Goal: Information Seeking & Learning: Learn about a topic

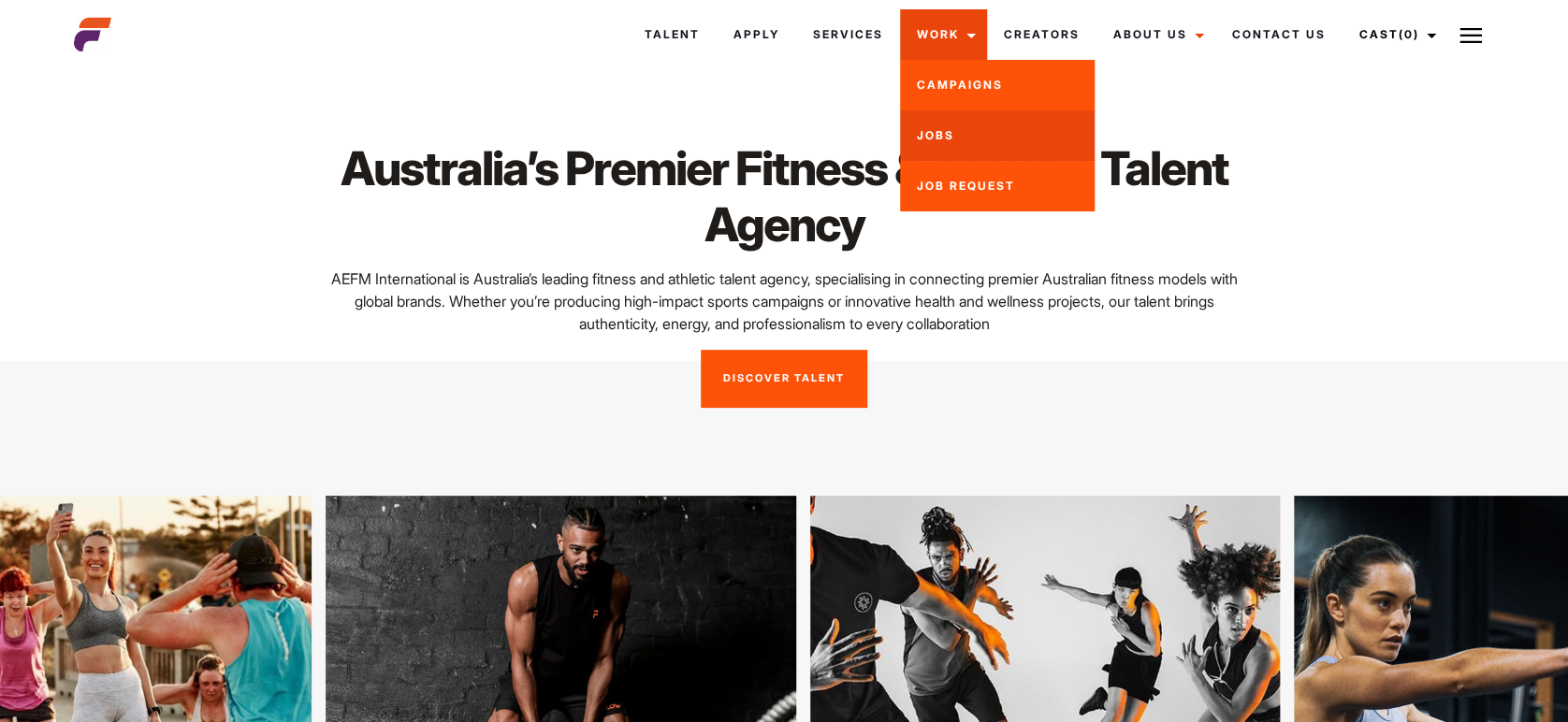
click at [932, 132] on link "Jobs" at bounding box center [996, 136] width 195 height 50
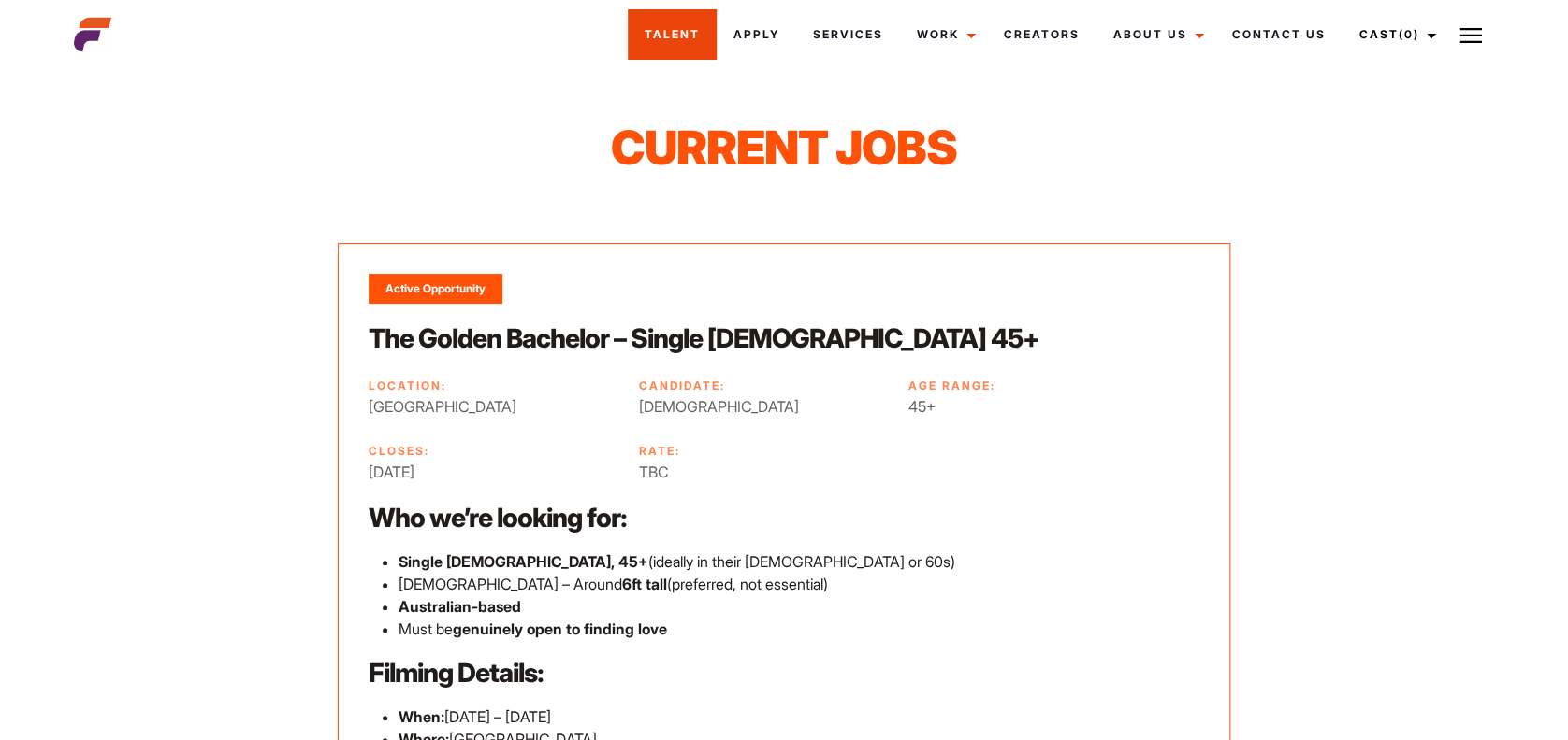
click at [671, 30] on link "Talent" at bounding box center [673, 35] width 89 height 50
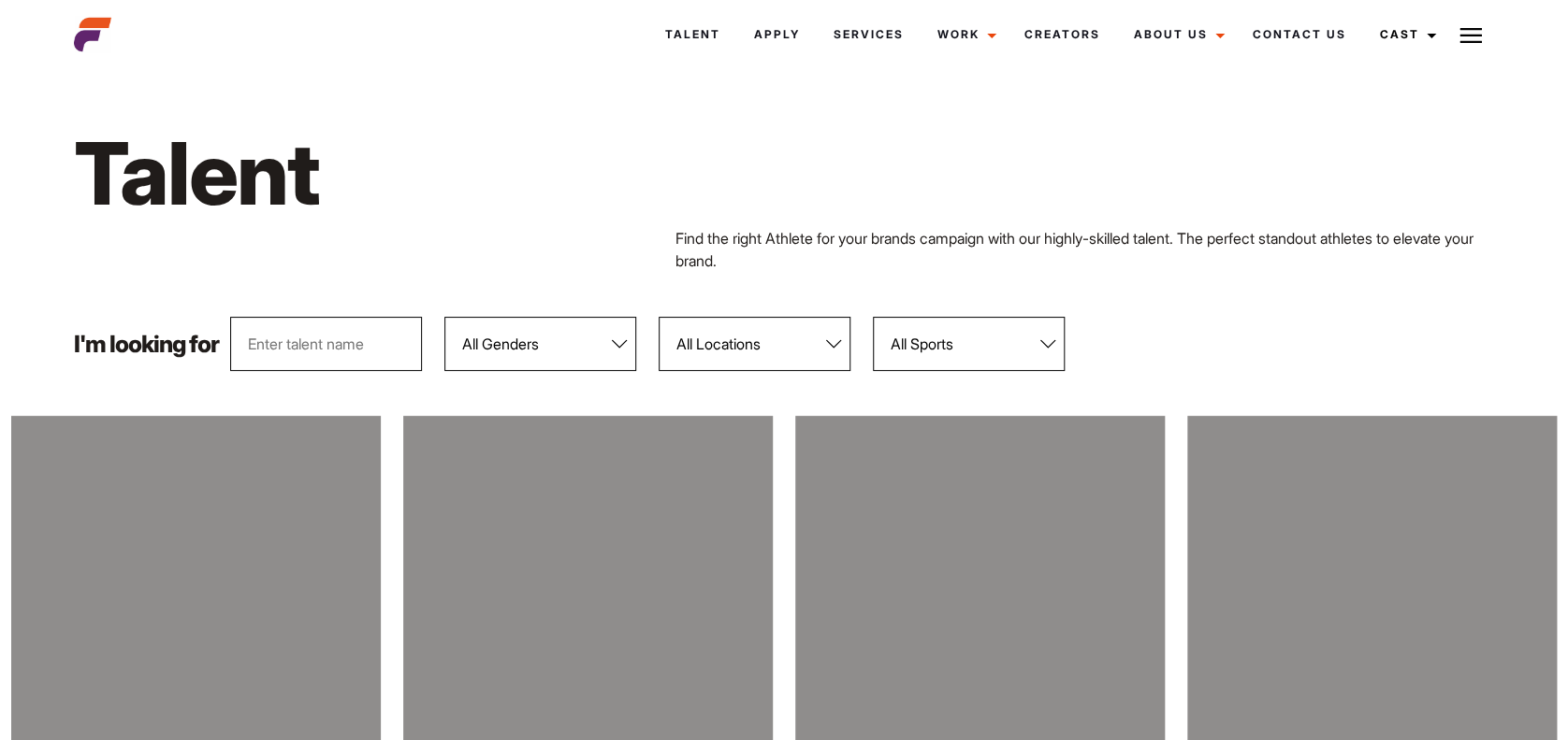
click at [619, 342] on select "All Genders [DEMOGRAPHIC_DATA] [DEMOGRAPHIC_DATA]" at bounding box center [540, 344] width 192 height 54
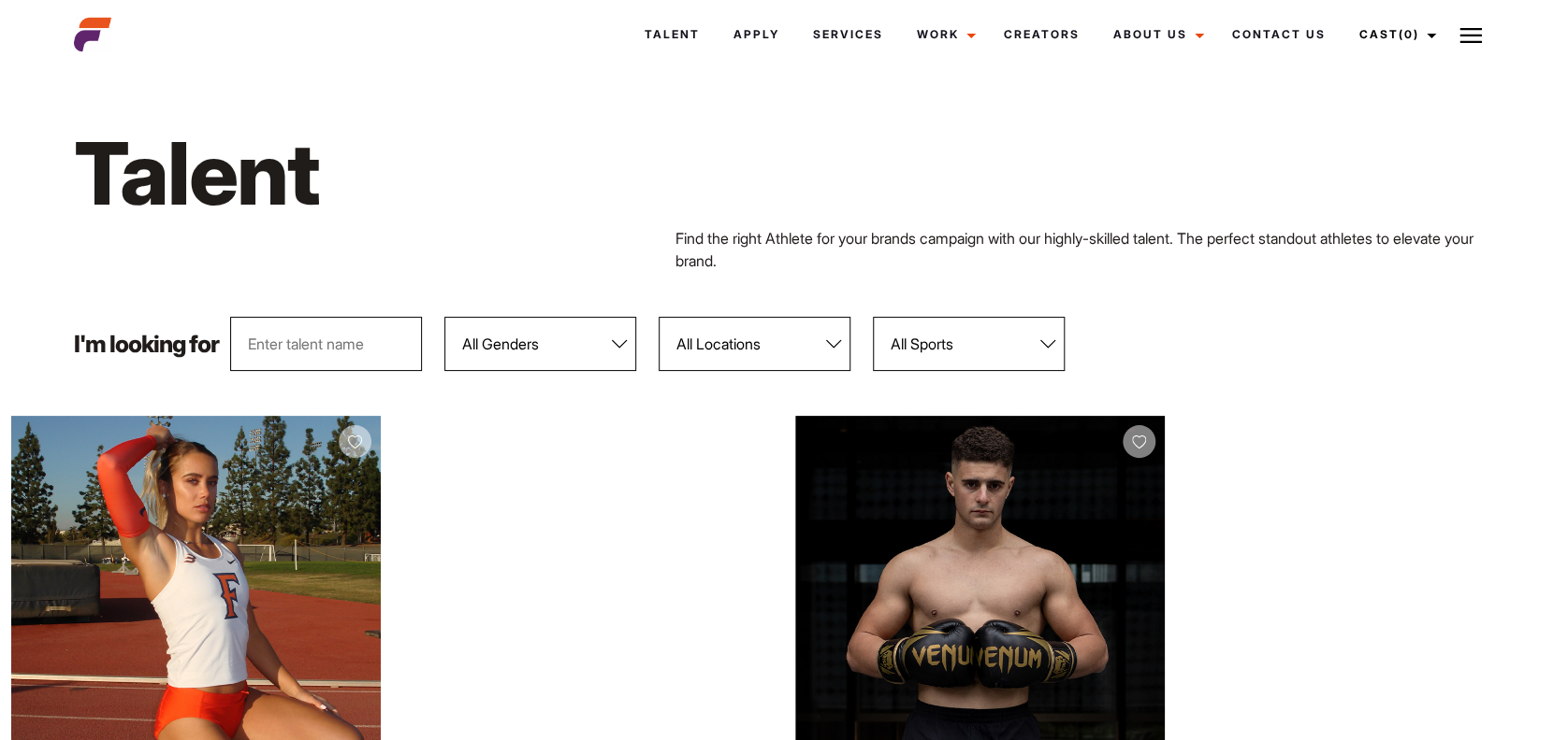
select select "103"
click at [444, 317] on select "All Genders [DEMOGRAPHIC_DATA] [DEMOGRAPHIC_DATA]" at bounding box center [540, 344] width 192 height 54
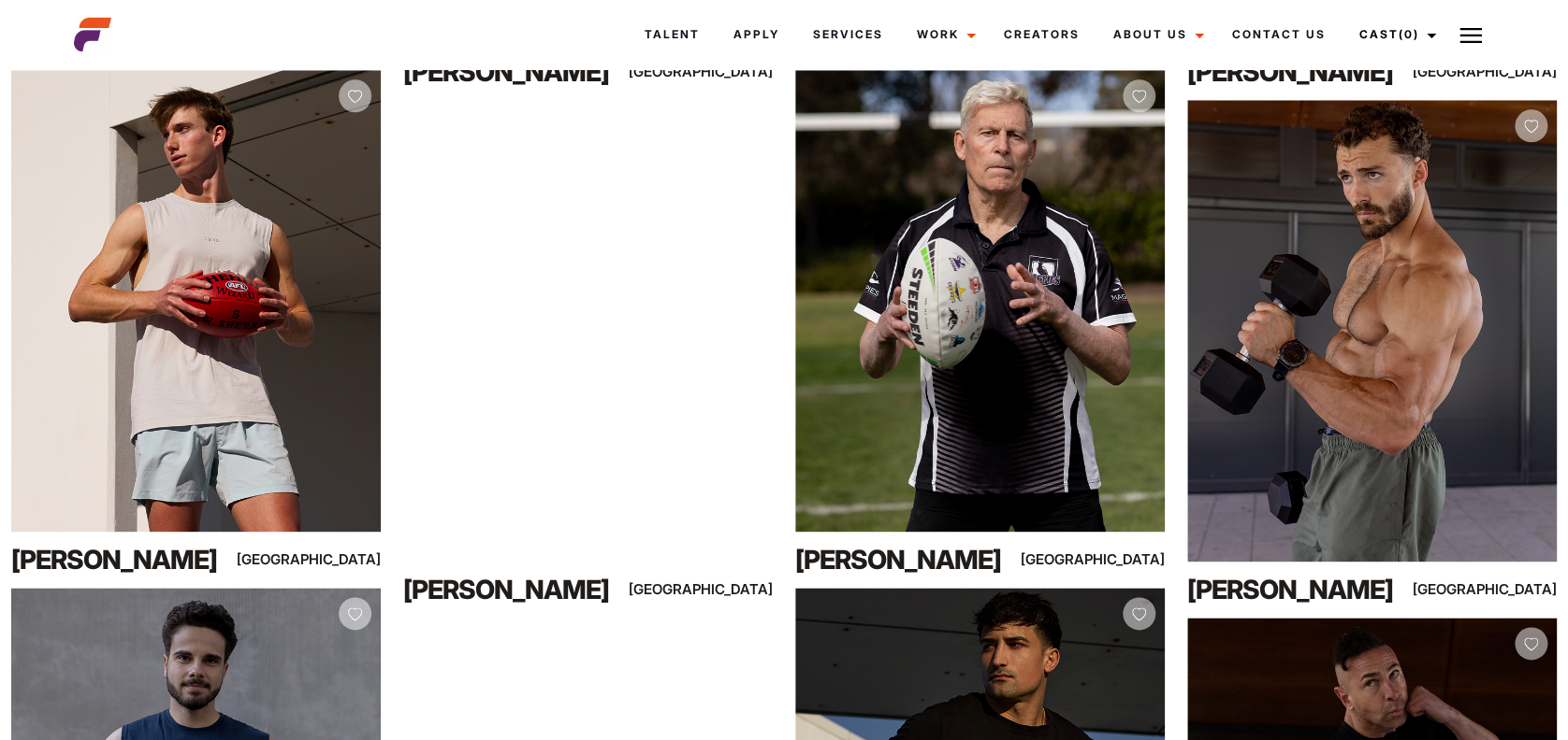
scroll to position [898, 0]
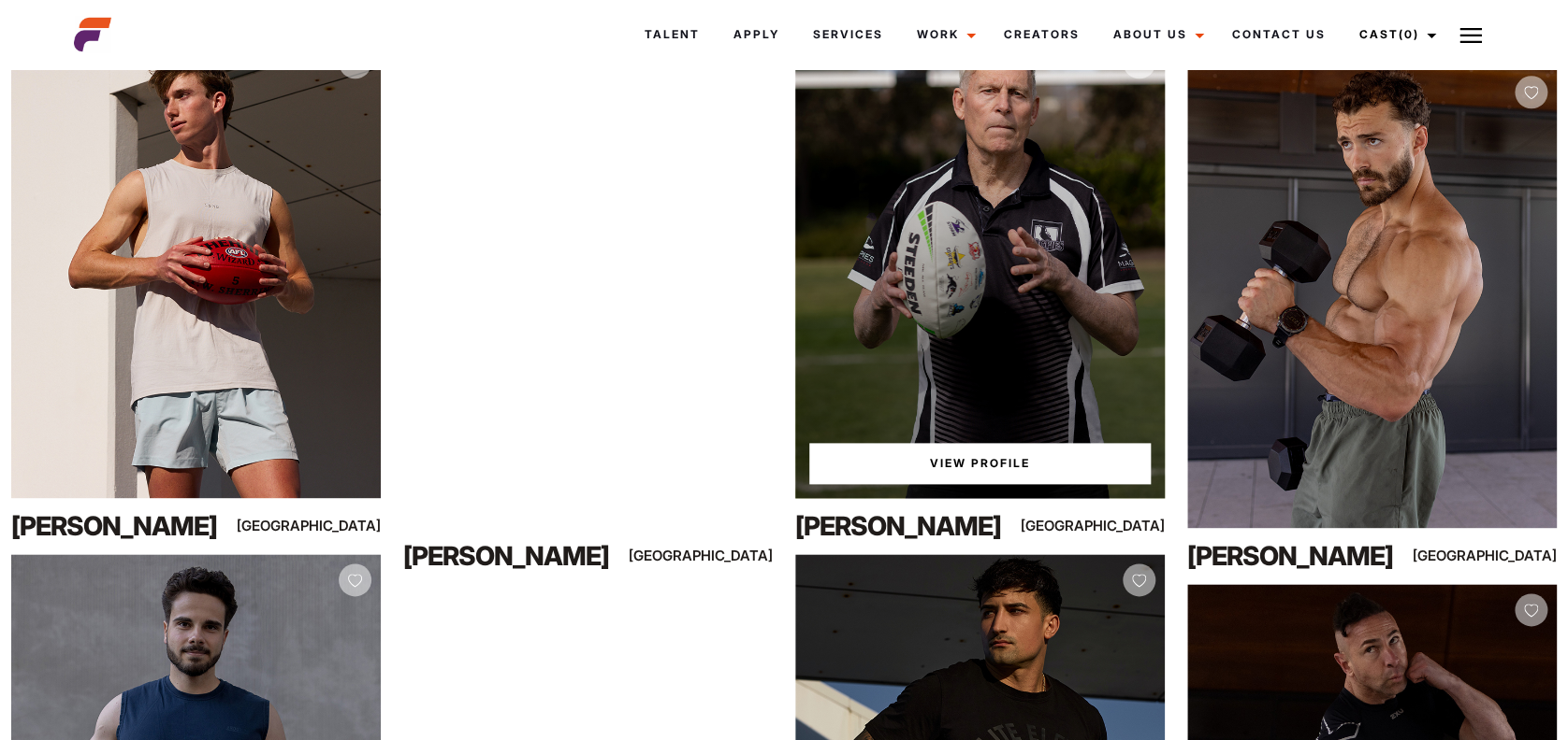
click at [982, 459] on link "View Profile" at bounding box center [980, 463] width 341 height 41
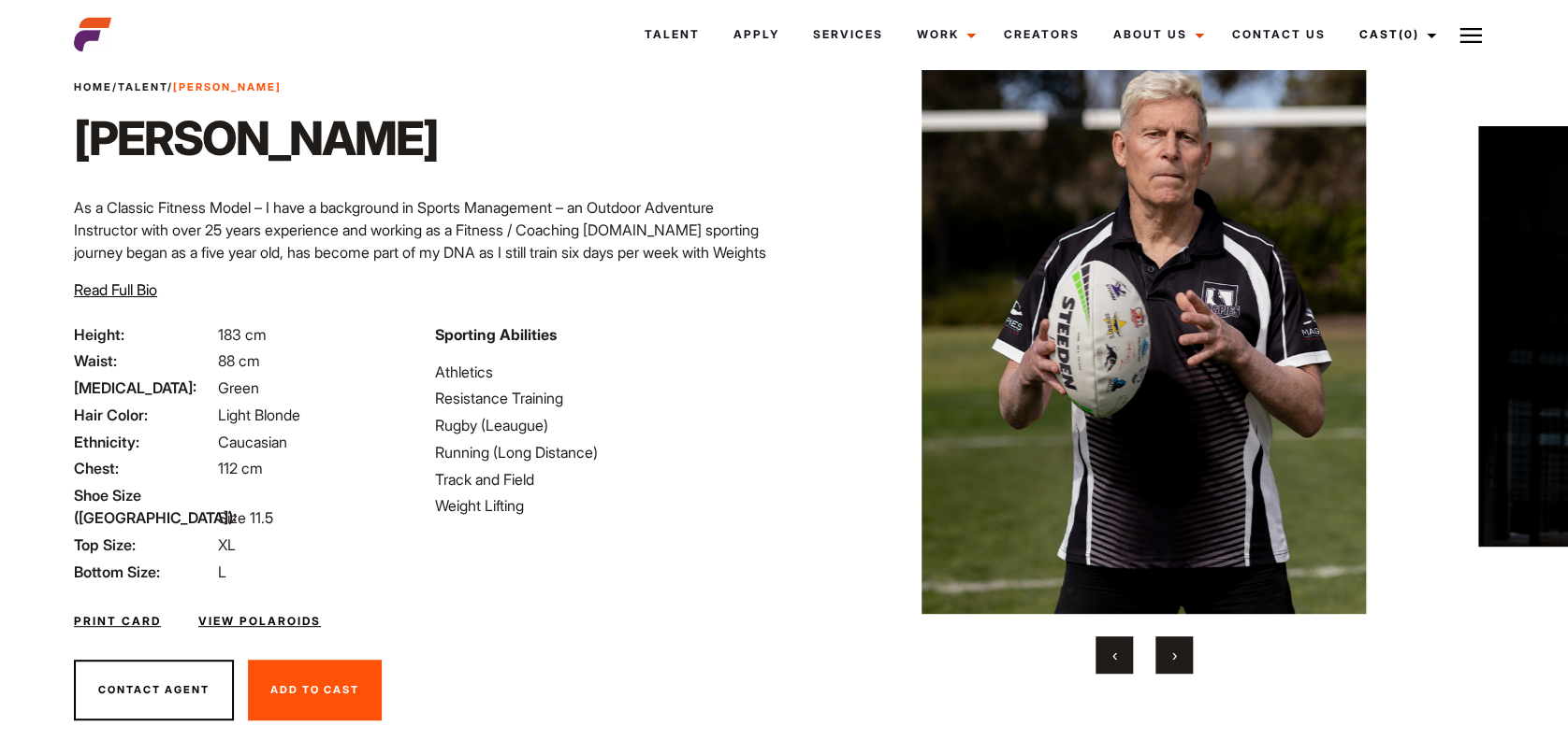
scroll to position [77, 0]
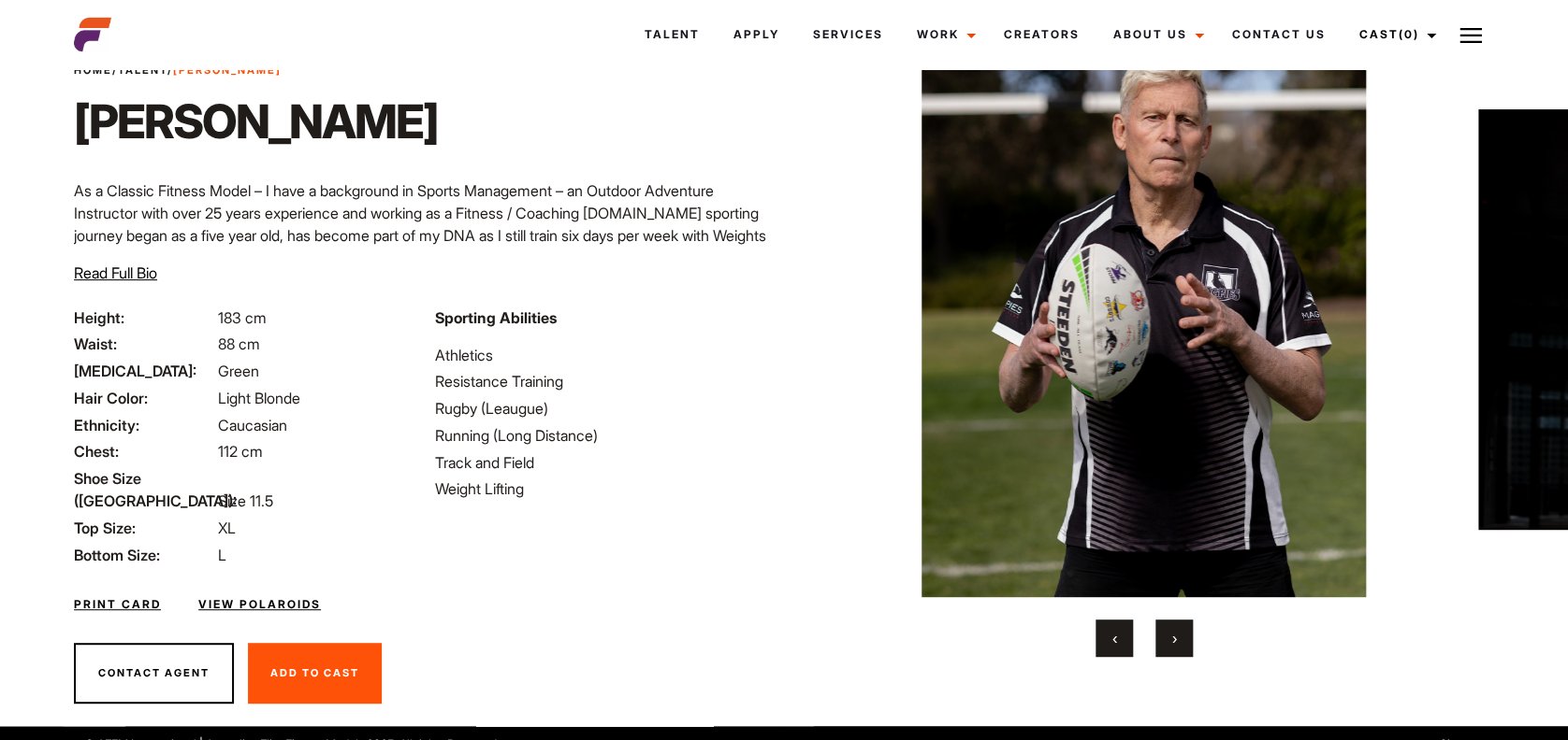
click at [253, 597] on link "View Polaroids" at bounding box center [260, 604] width 122 height 16
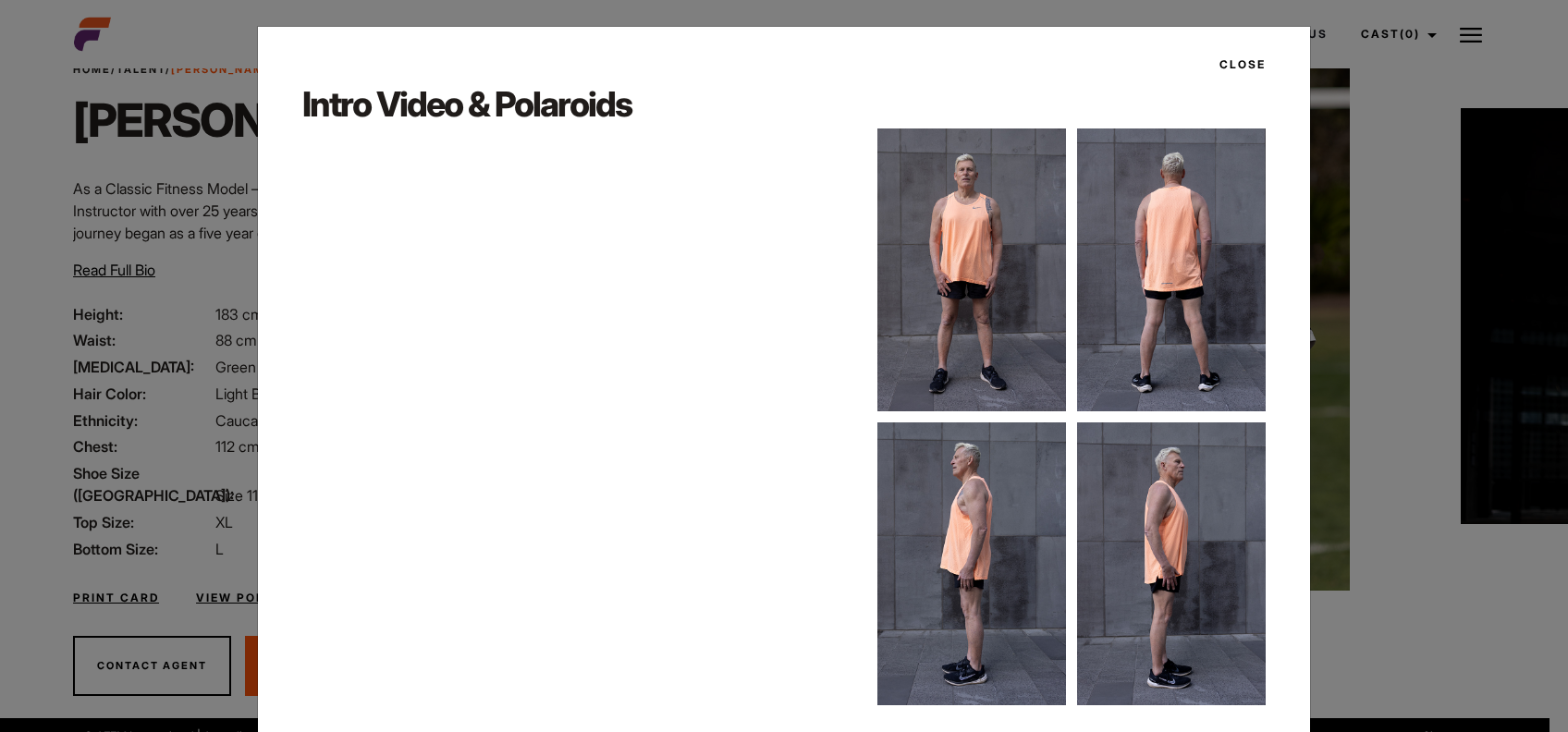
click at [1225, 68] on button "Close" at bounding box center [1237, 64] width 57 height 32
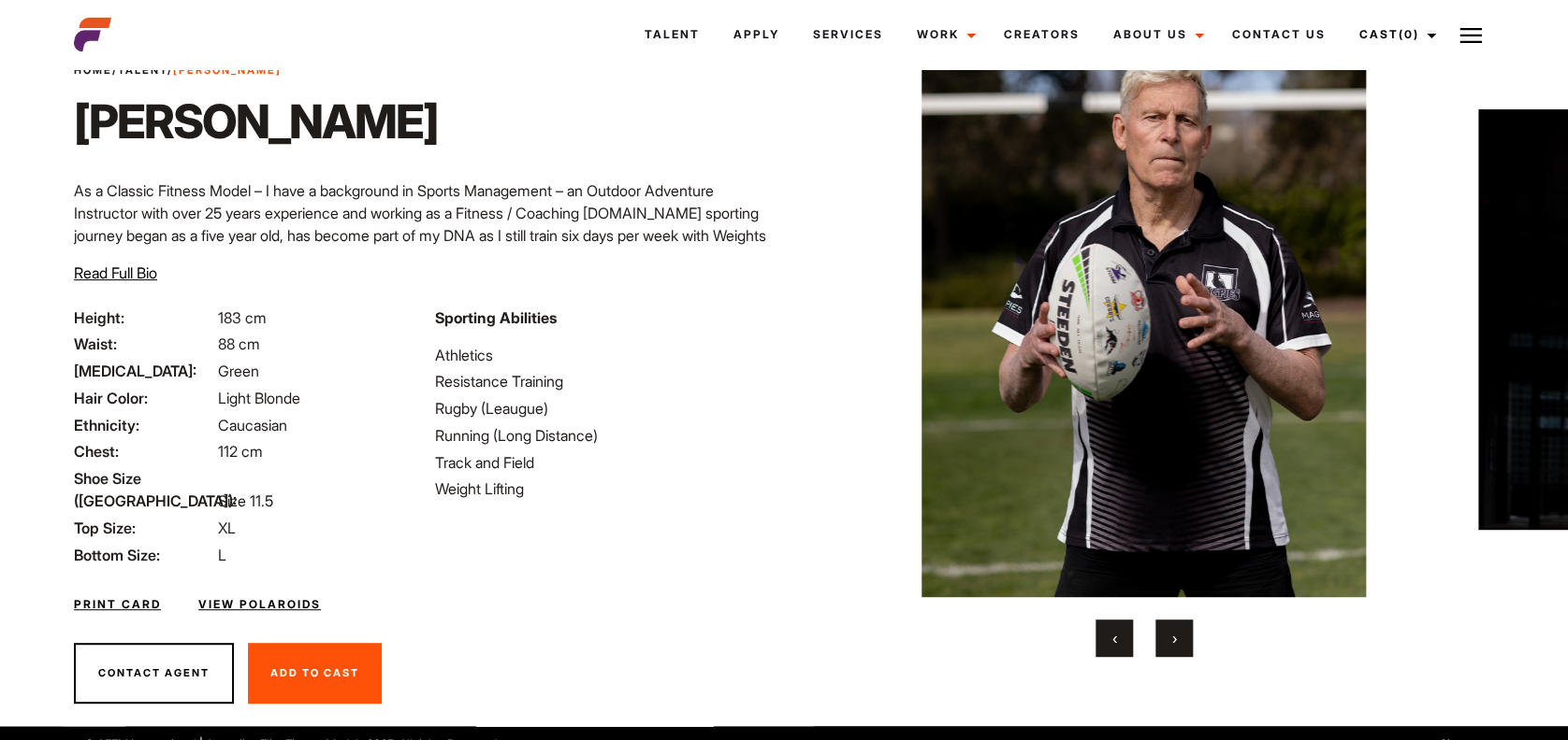
click at [1181, 637] on button "›" at bounding box center [1174, 638] width 38 height 38
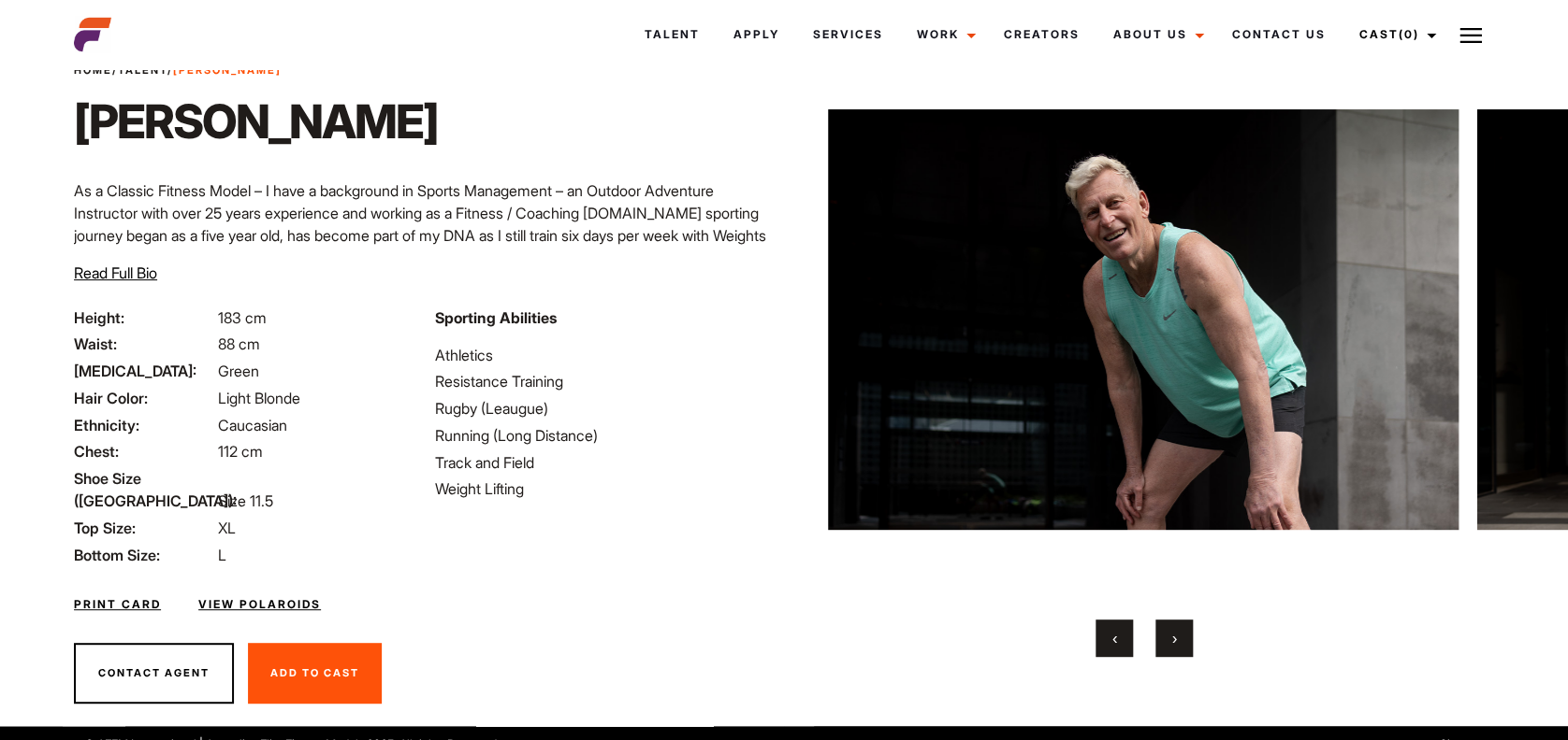
click at [1181, 637] on button "›" at bounding box center [1174, 638] width 38 height 38
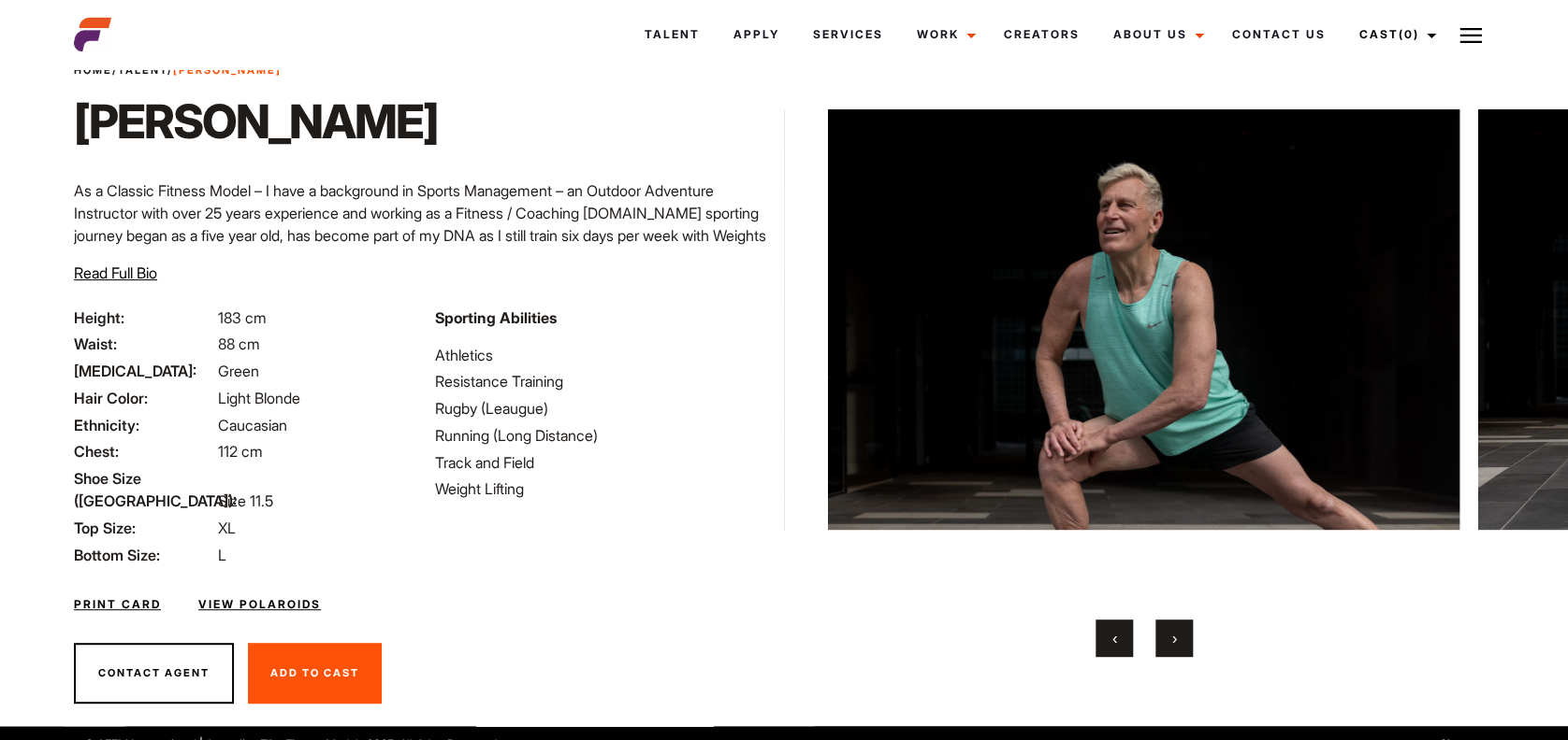
click at [1120, 635] on button "‹" at bounding box center [1113, 638] width 38 height 38
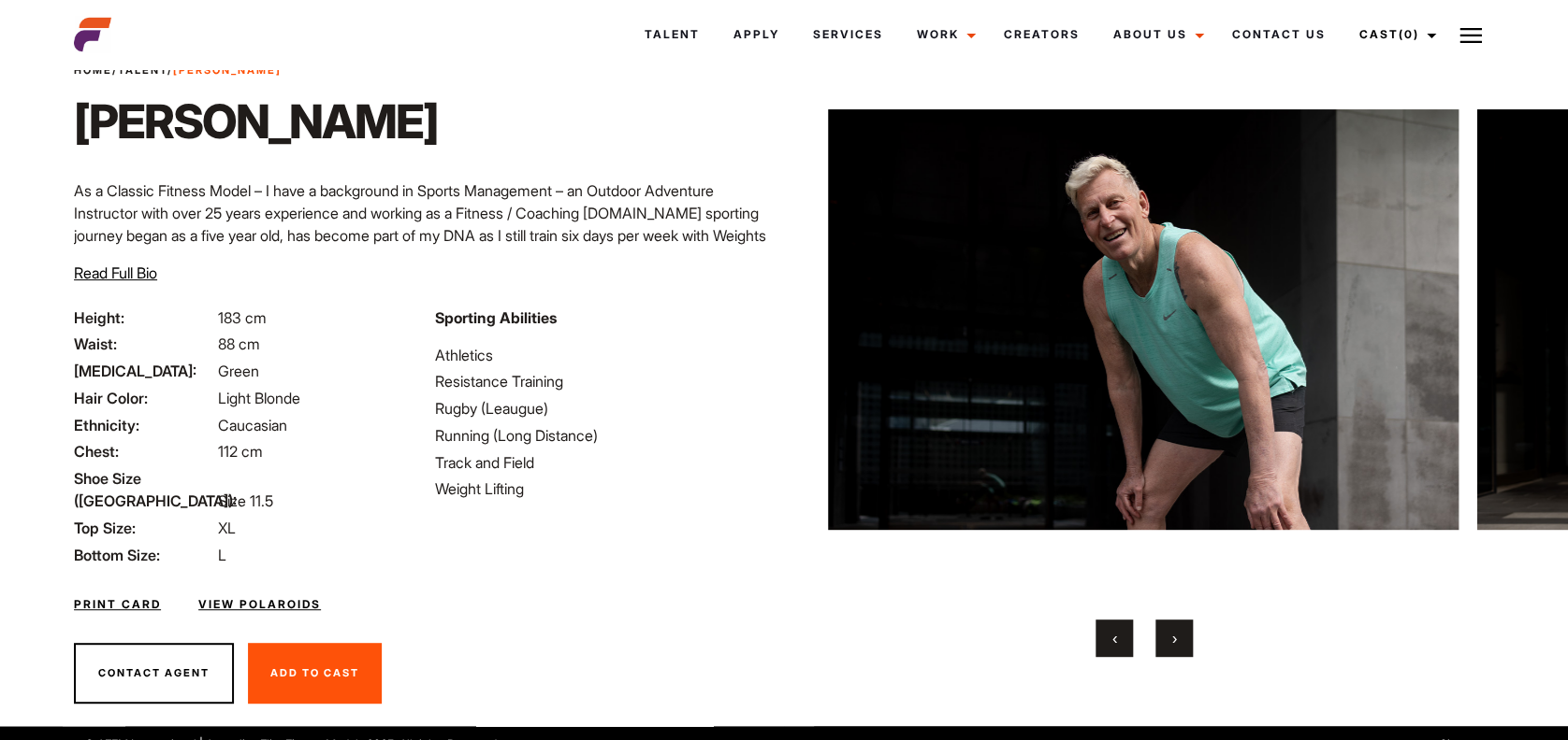
click at [1176, 643] on button "›" at bounding box center [1174, 638] width 38 height 38
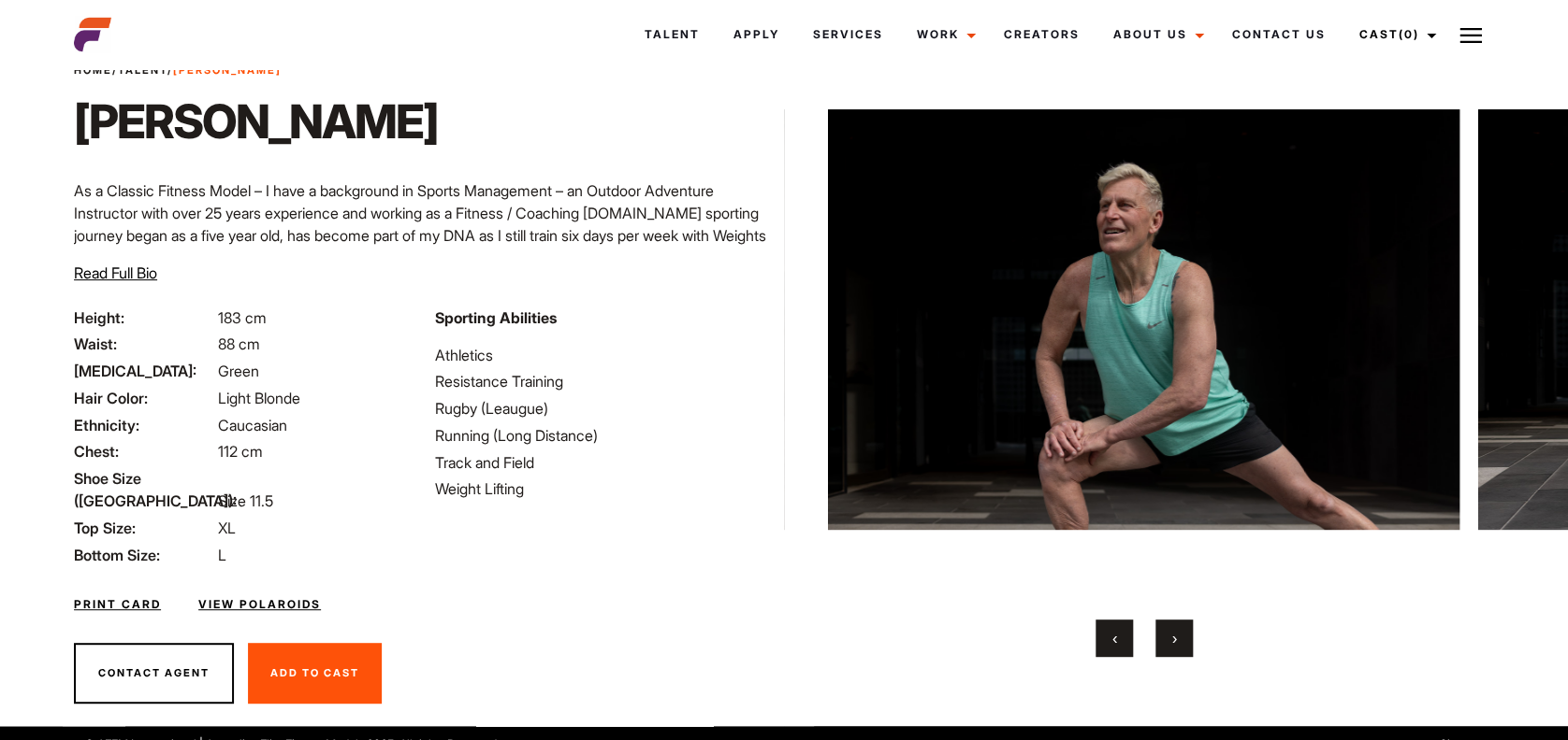
click at [1176, 643] on button "›" at bounding box center [1174, 638] width 38 height 38
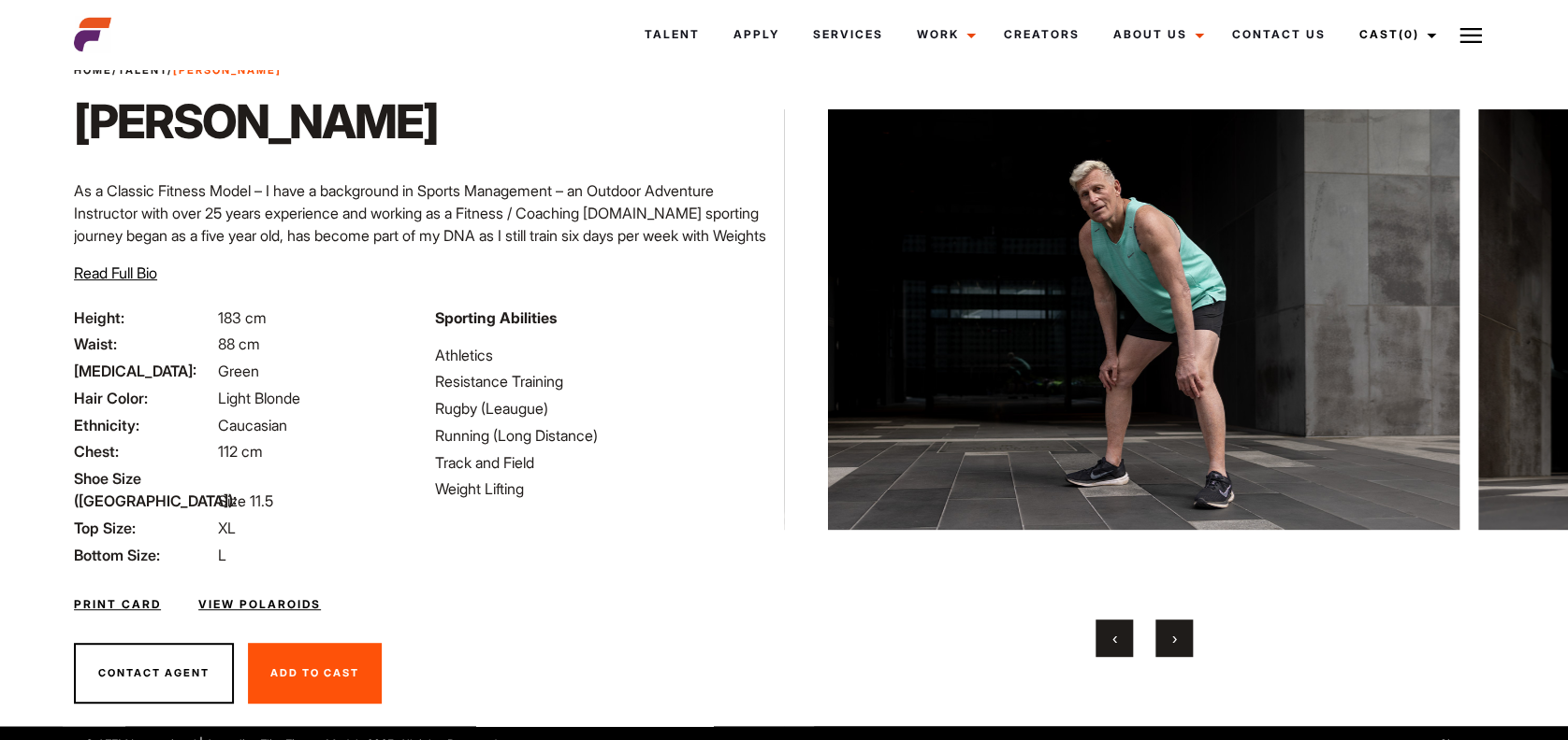
click at [1176, 643] on button "›" at bounding box center [1174, 638] width 38 height 38
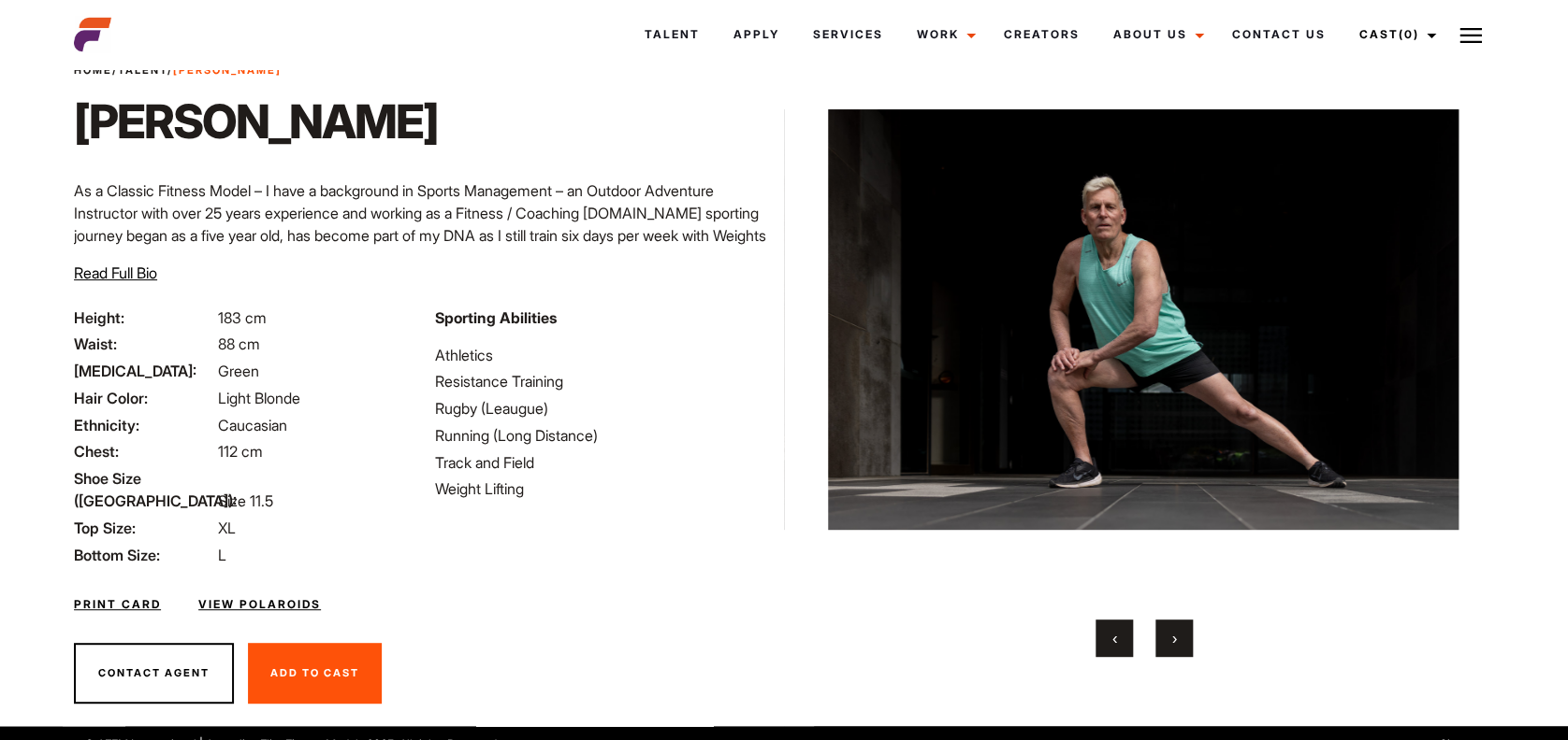
click at [1176, 643] on button "›" at bounding box center [1174, 638] width 38 height 38
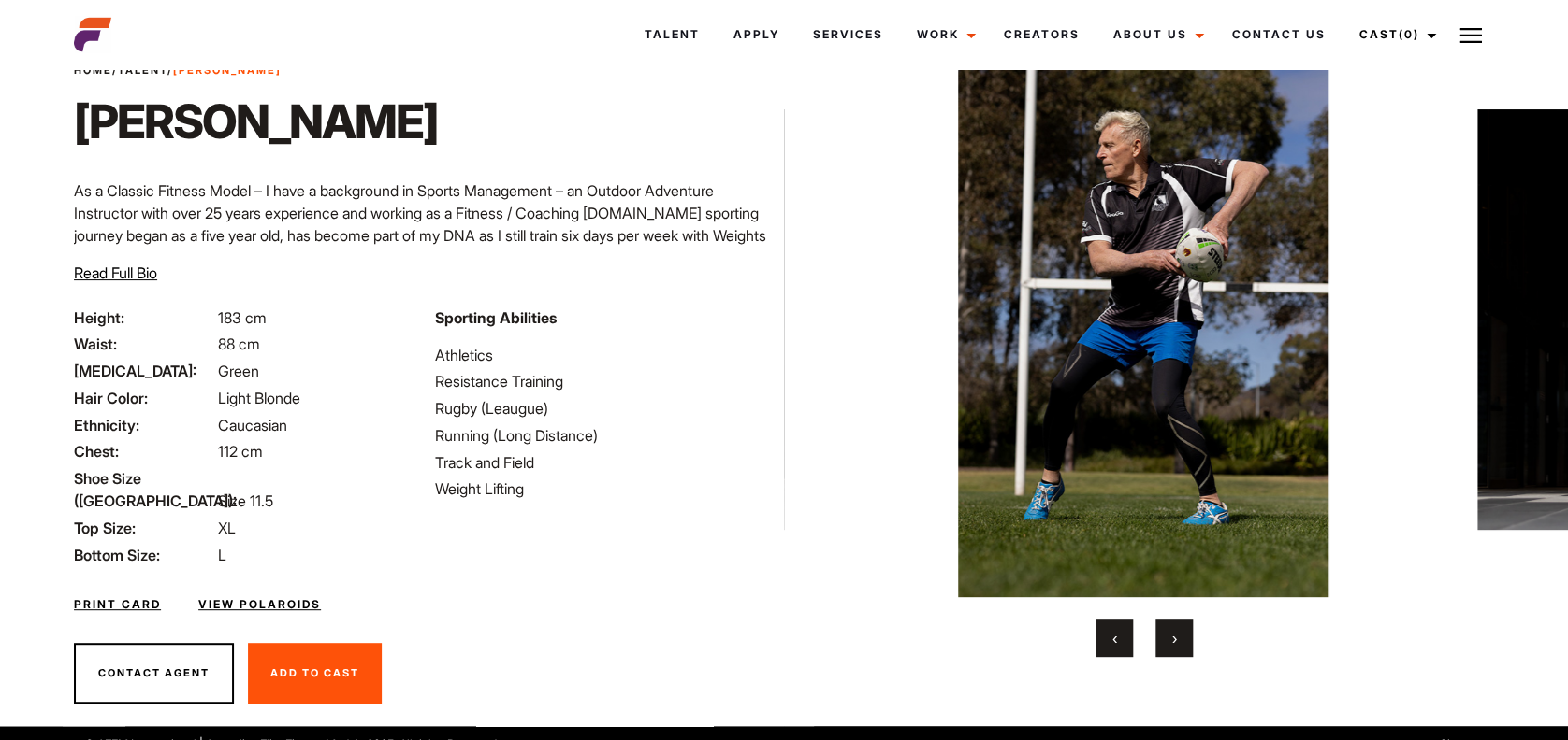
click at [1176, 643] on button "›" at bounding box center [1174, 638] width 38 height 38
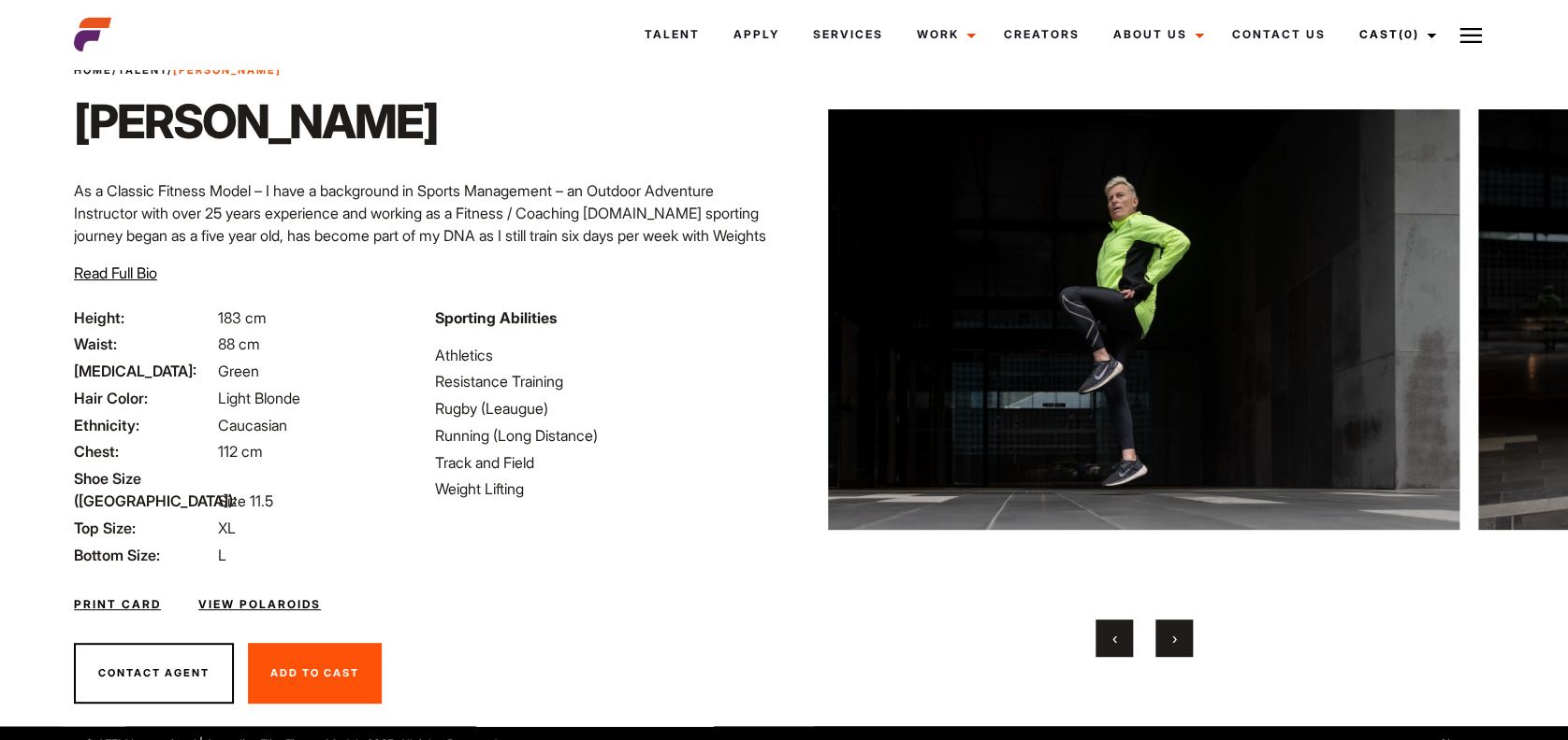
click at [1176, 643] on button "›" at bounding box center [1174, 638] width 38 height 38
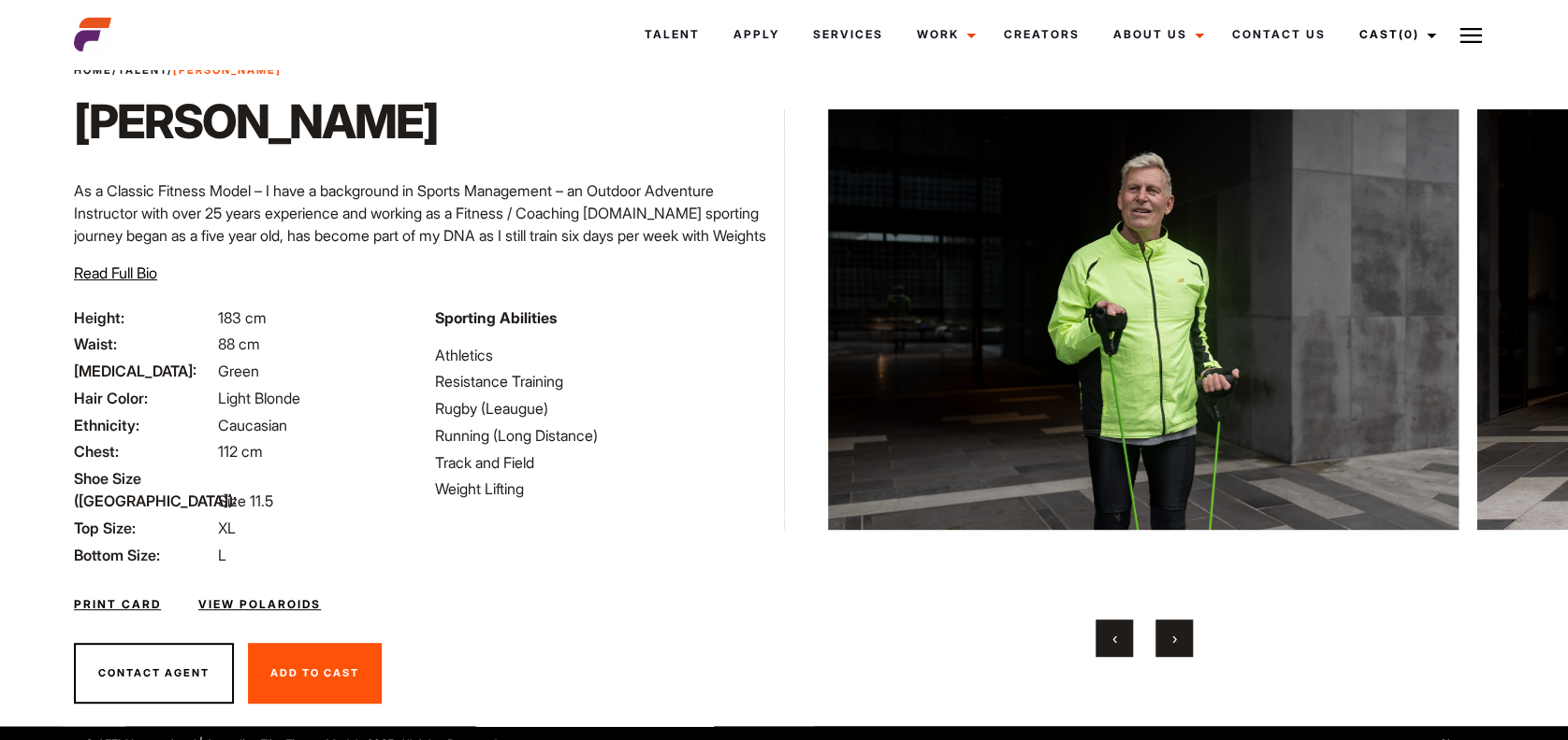
click at [1176, 643] on button "›" at bounding box center [1174, 638] width 38 height 38
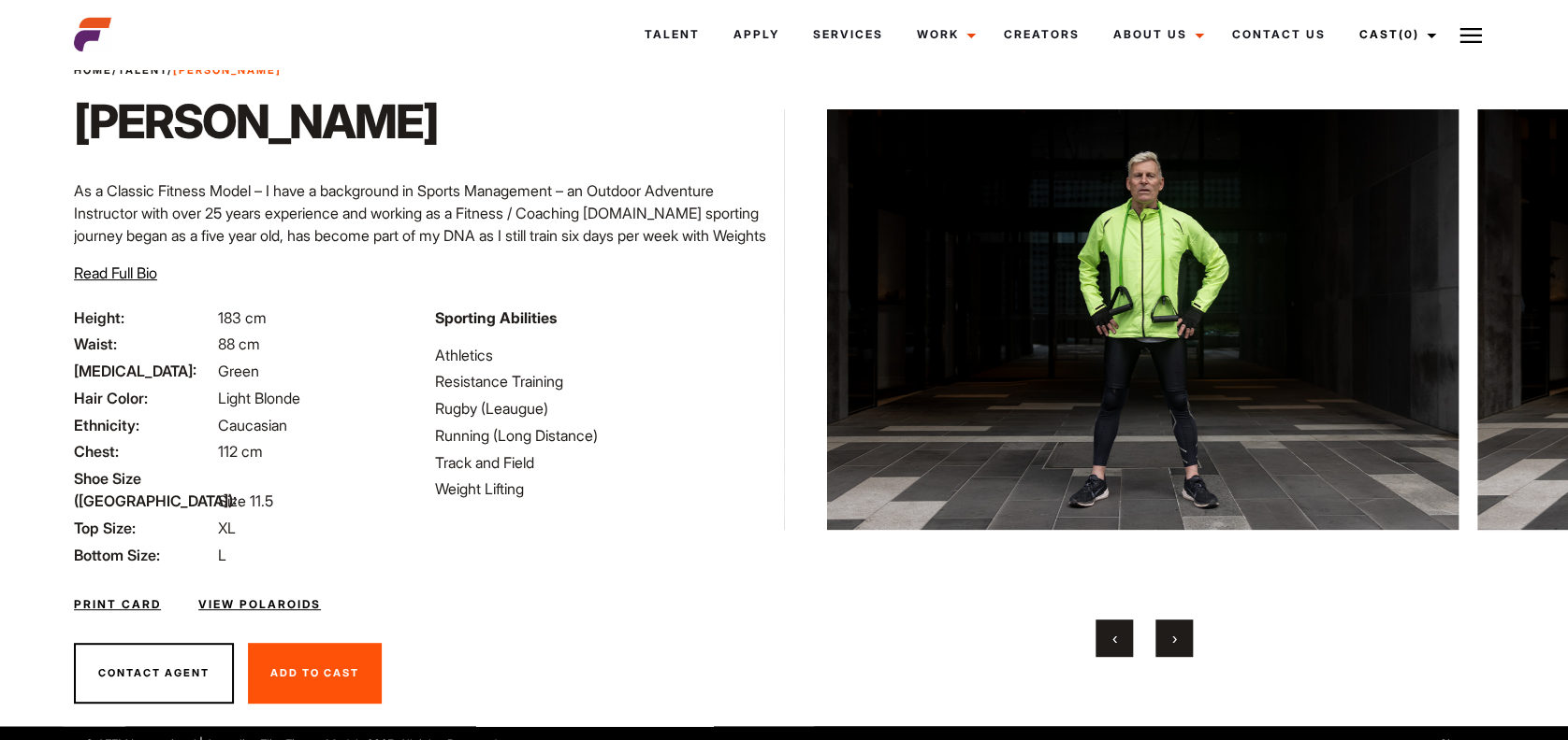
click at [1176, 643] on button "›" at bounding box center [1174, 638] width 38 height 38
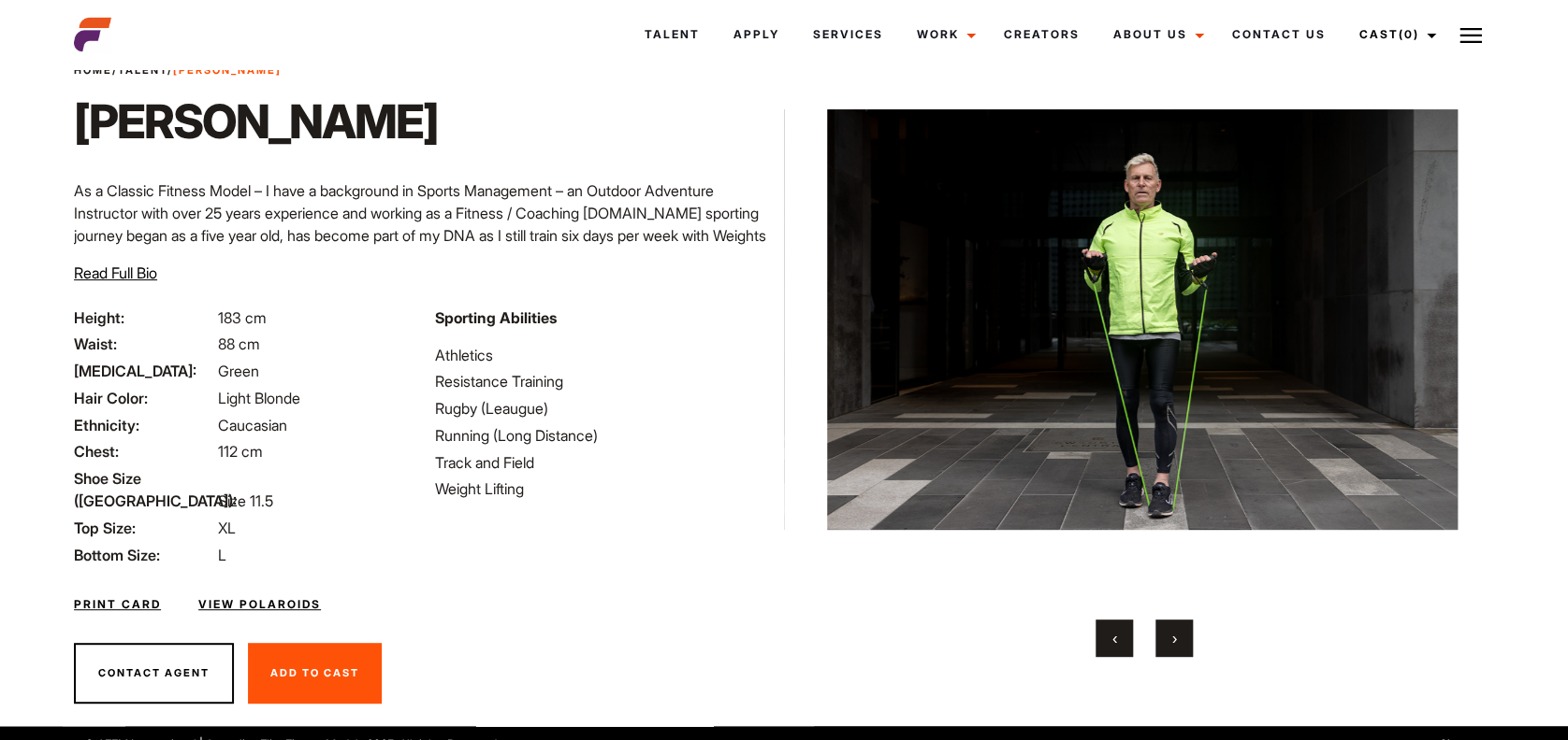
click at [1176, 643] on button "›" at bounding box center [1174, 638] width 38 height 38
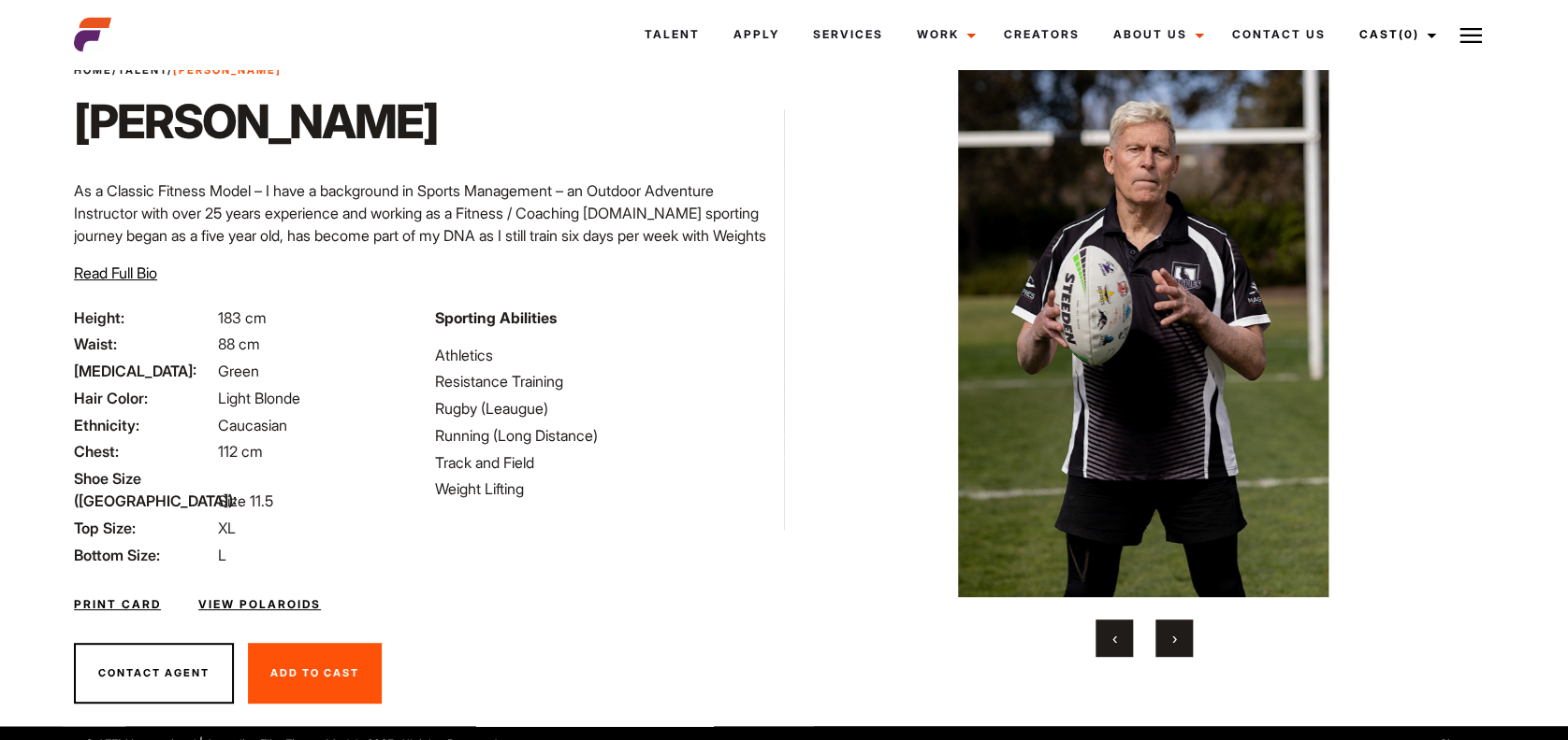
click at [1176, 643] on button "›" at bounding box center [1174, 638] width 38 height 38
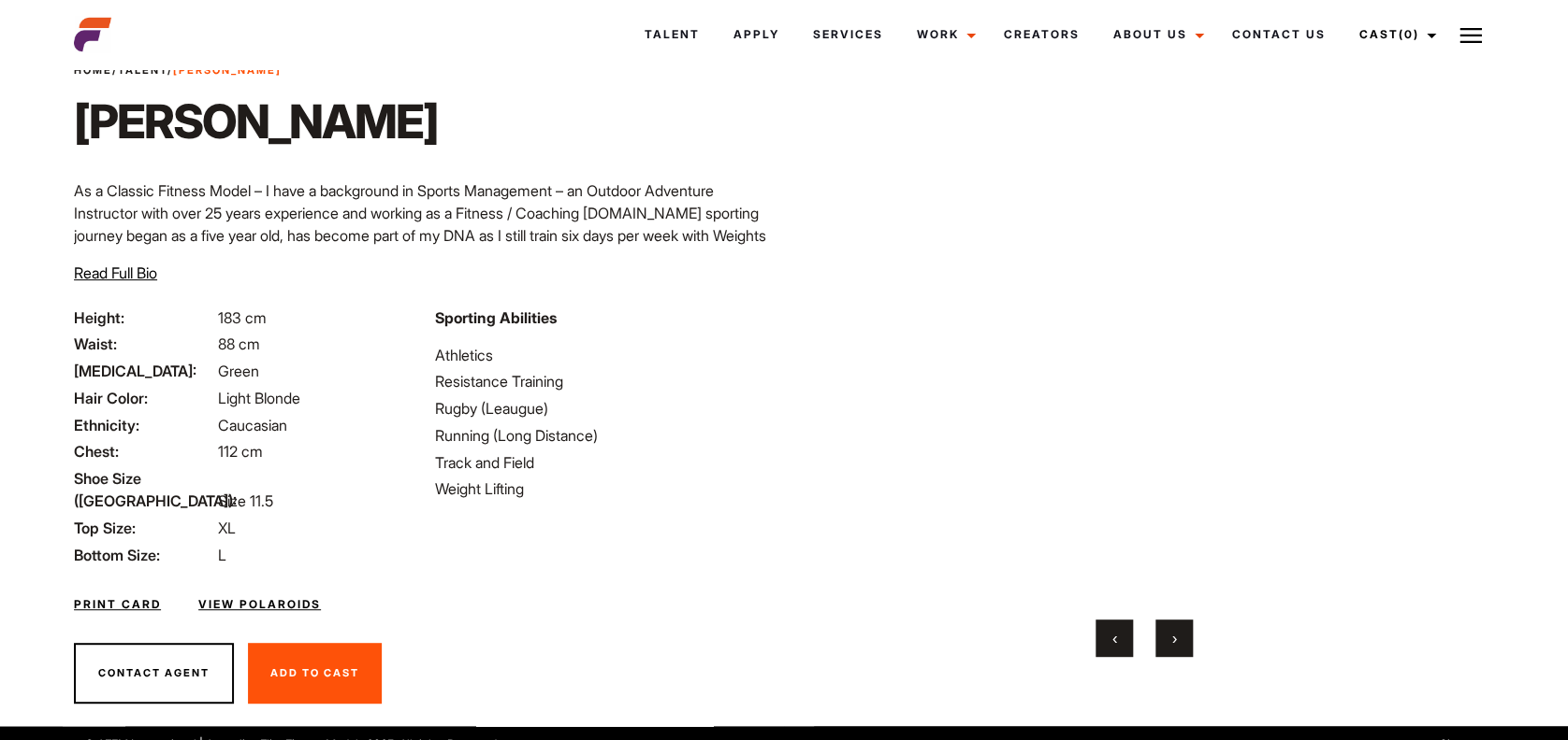
click at [1176, 643] on button "›" at bounding box center [1174, 638] width 38 height 38
